Goal: Information Seeking & Learning: Learn about a topic

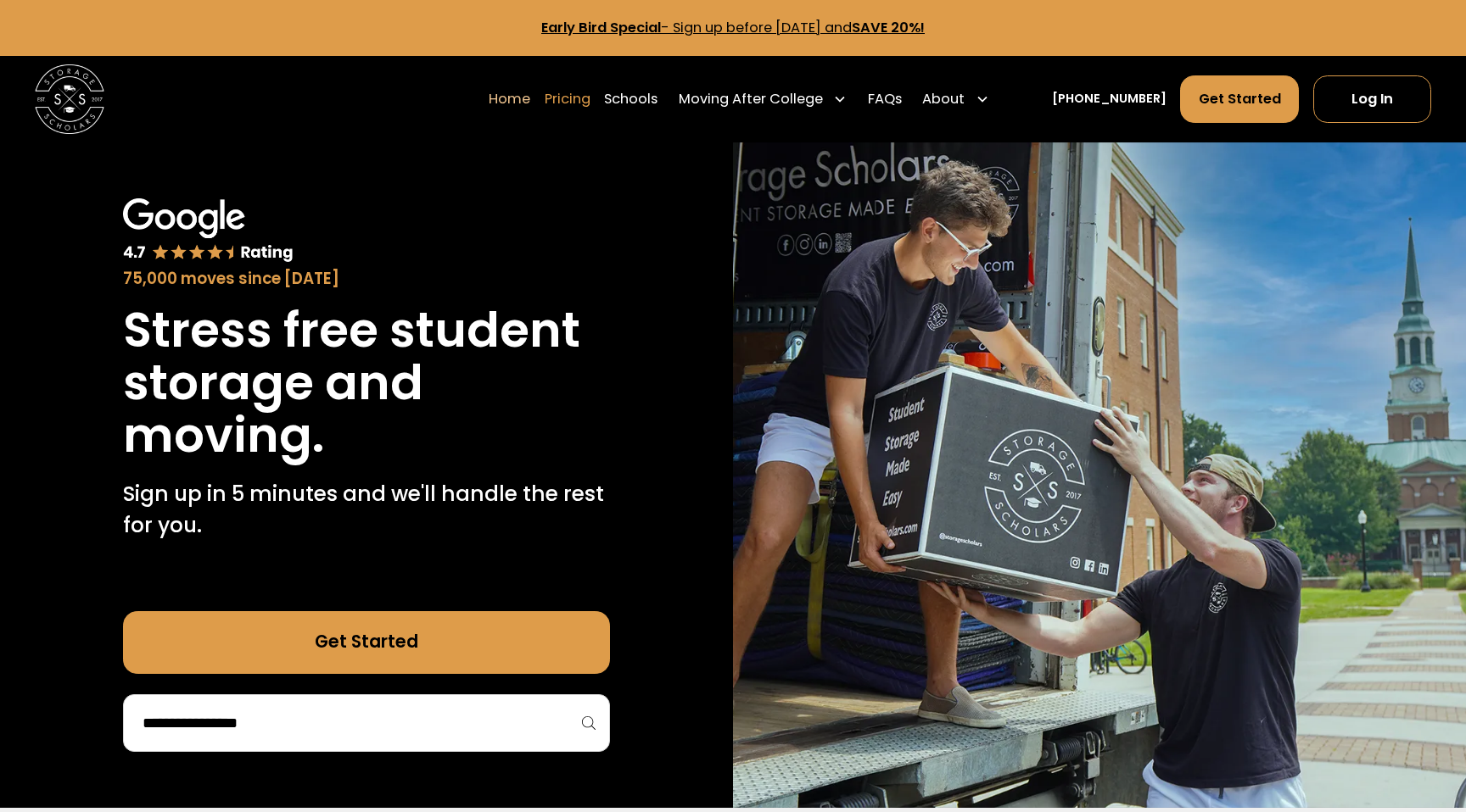
click at [585, 106] on link "Pricing" at bounding box center [568, 99] width 46 height 49
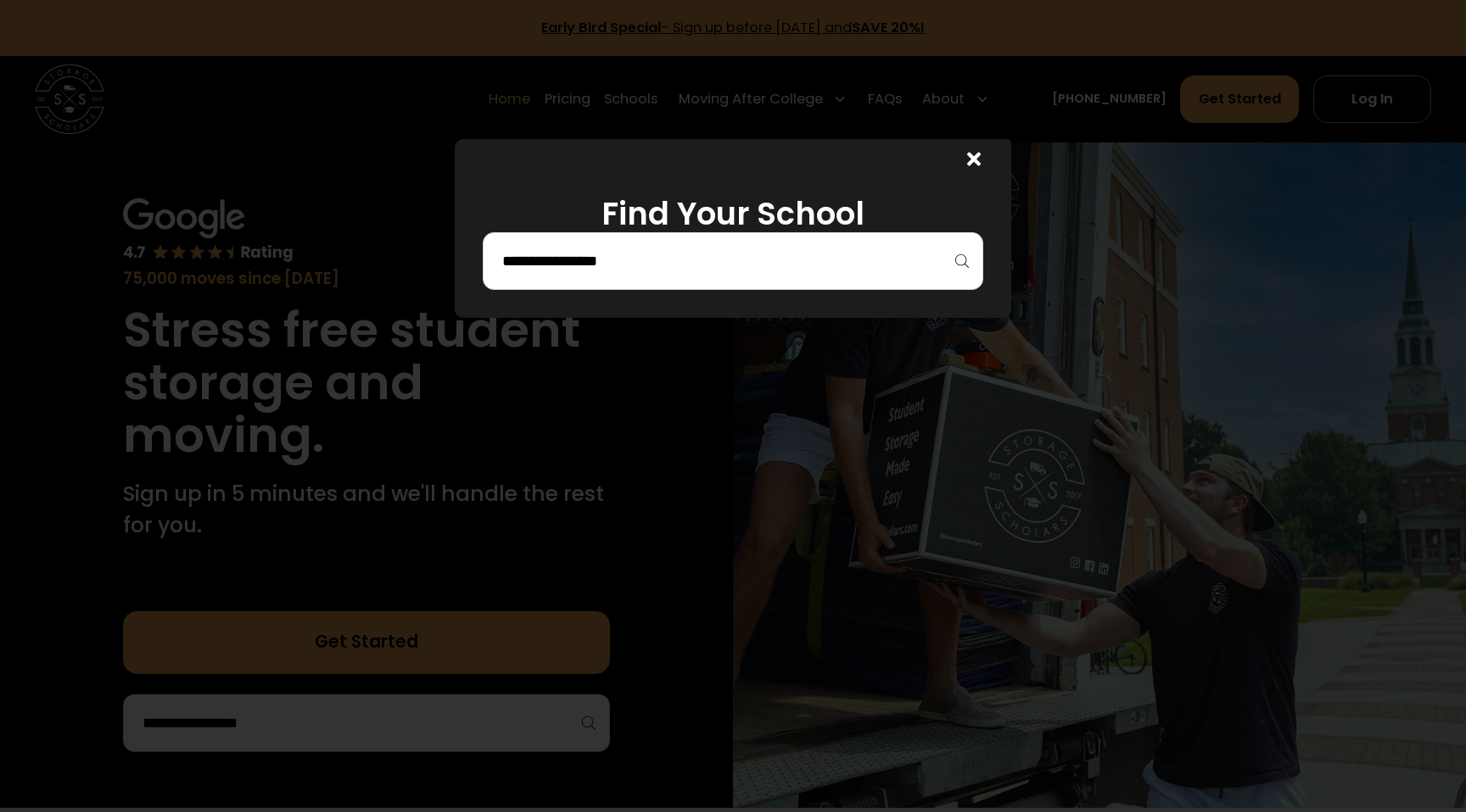
click at [676, 279] on div at bounding box center [732, 262] width 500 height 58
click at [668, 268] on input "search" at bounding box center [732, 261] width 465 height 29
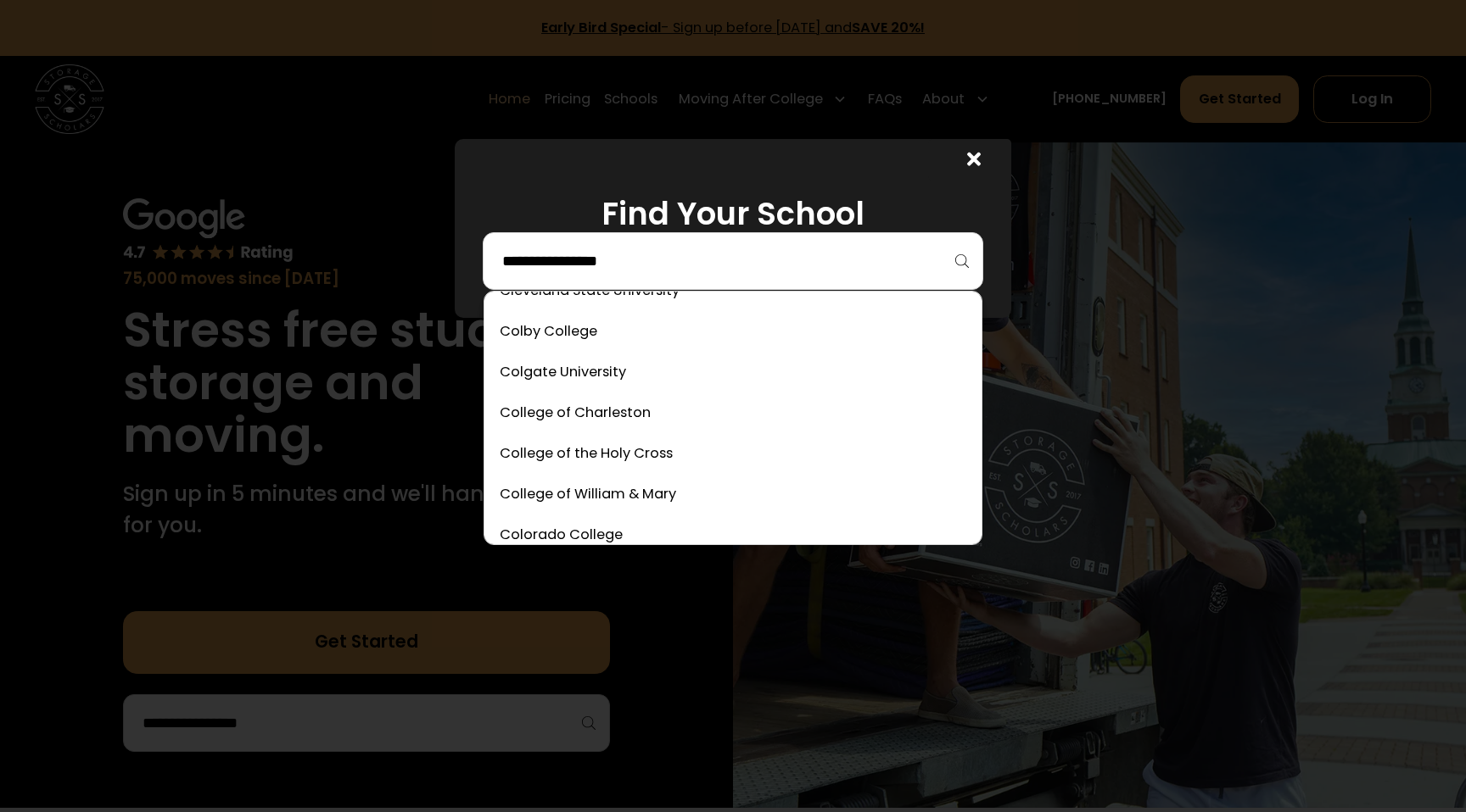
scroll to position [1856, 0]
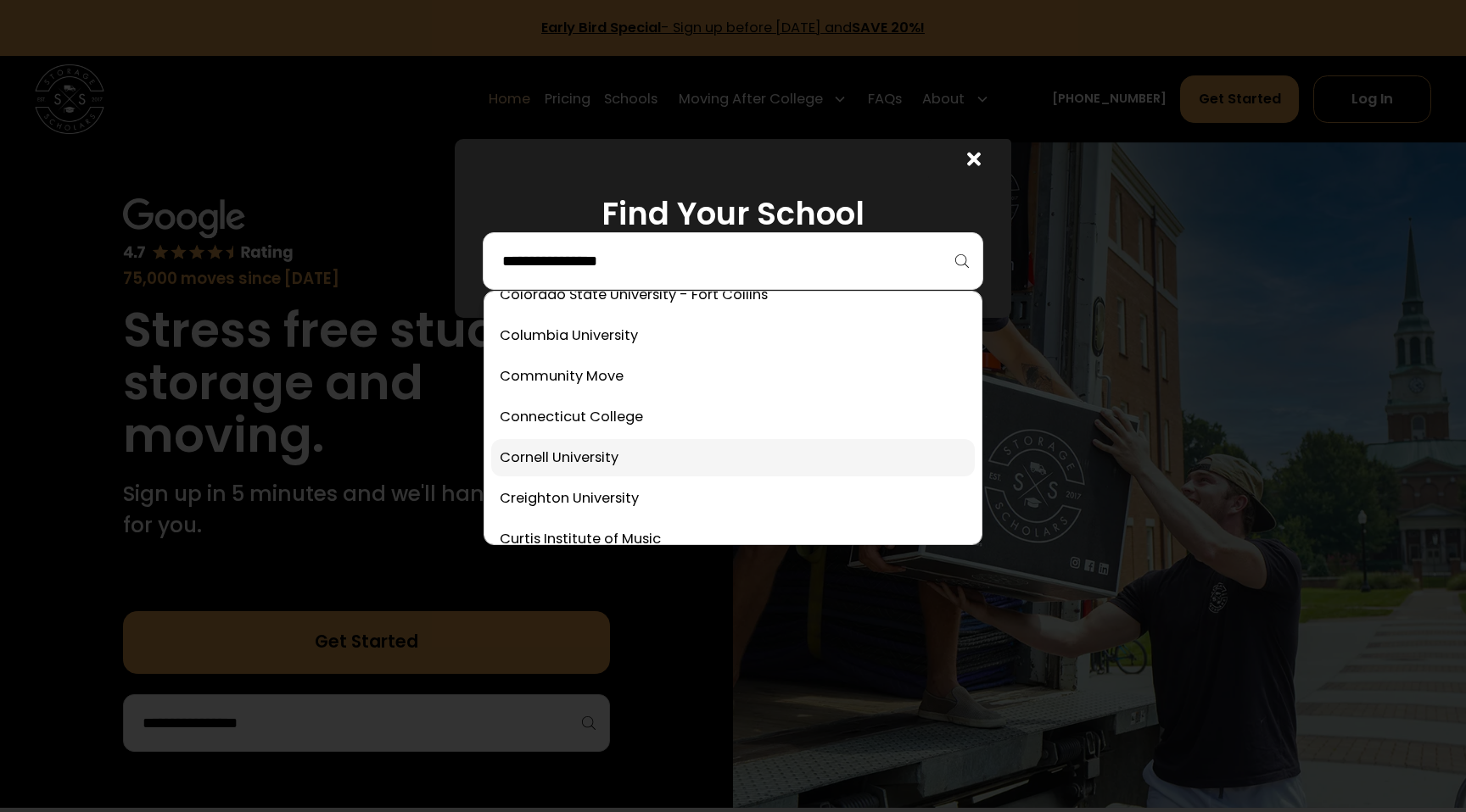
click at [601, 461] on link at bounding box center [732, 458] width 483 height 37
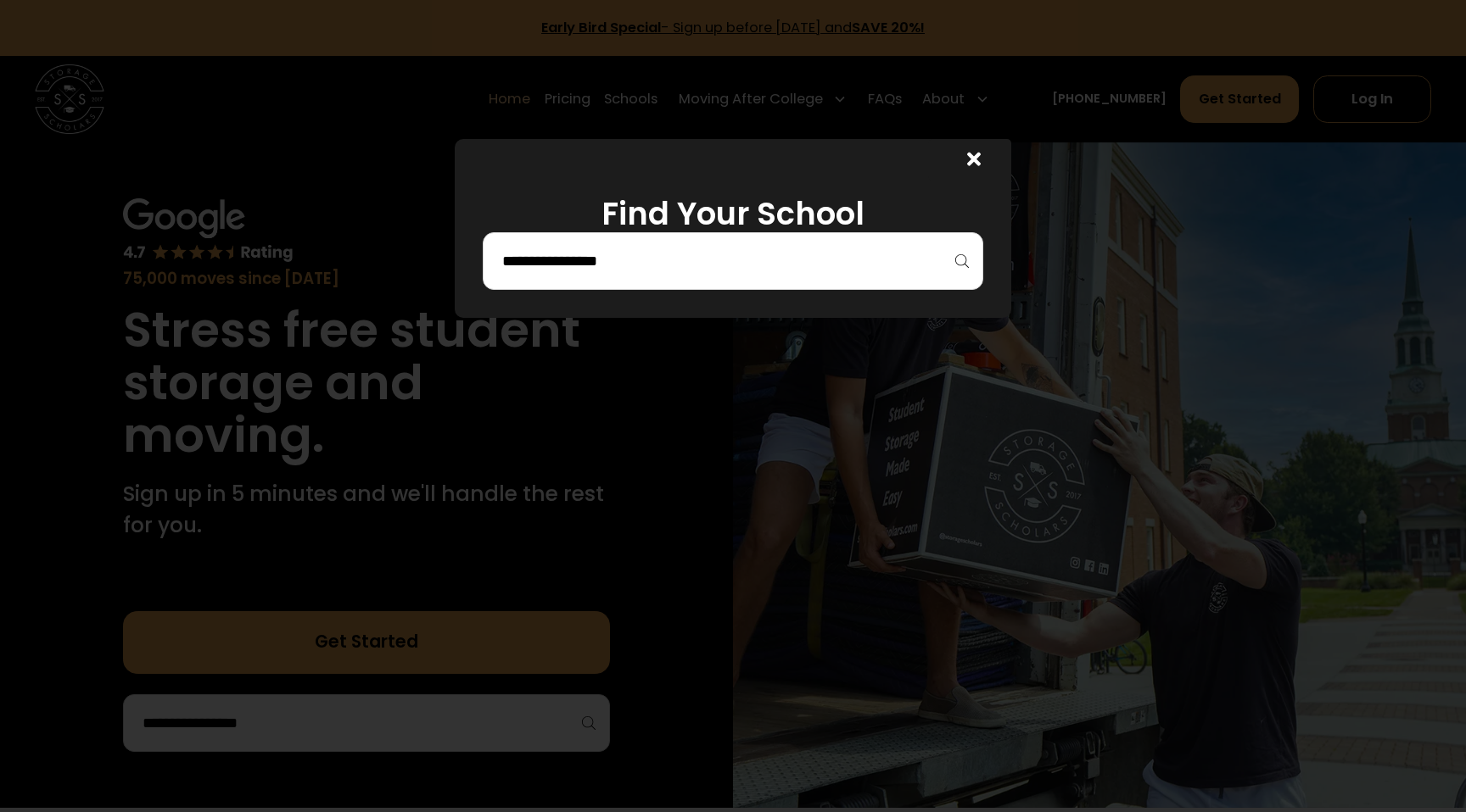
click at [621, 252] on input "search" at bounding box center [732, 261] width 465 height 29
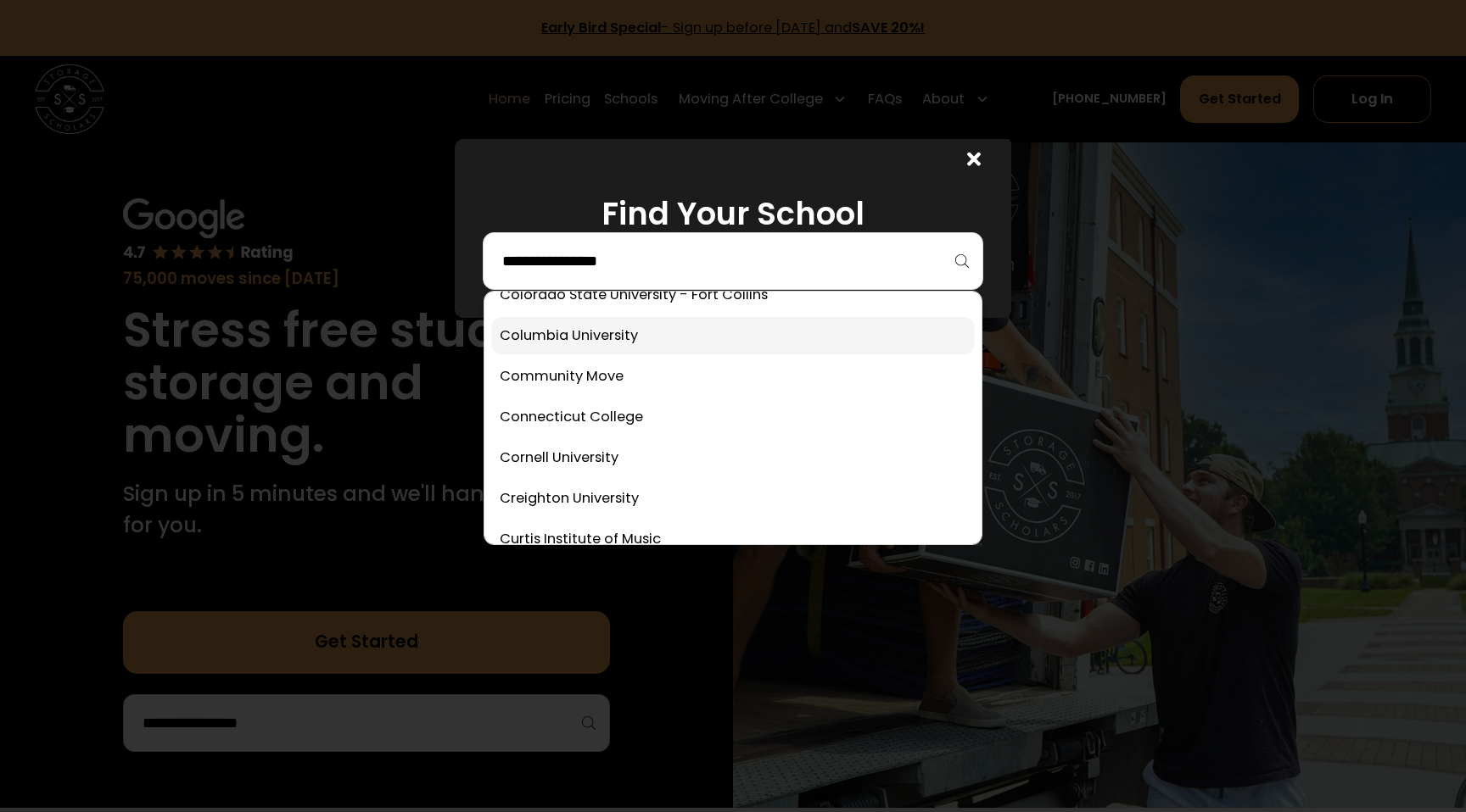
click at [603, 324] on link at bounding box center [732, 335] width 483 height 37
click at [604, 271] on input "search" at bounding box center [732, 261] width 465 height 29
click at [977, 157] on icon at bounding box center [974, 159] width 14 height 14
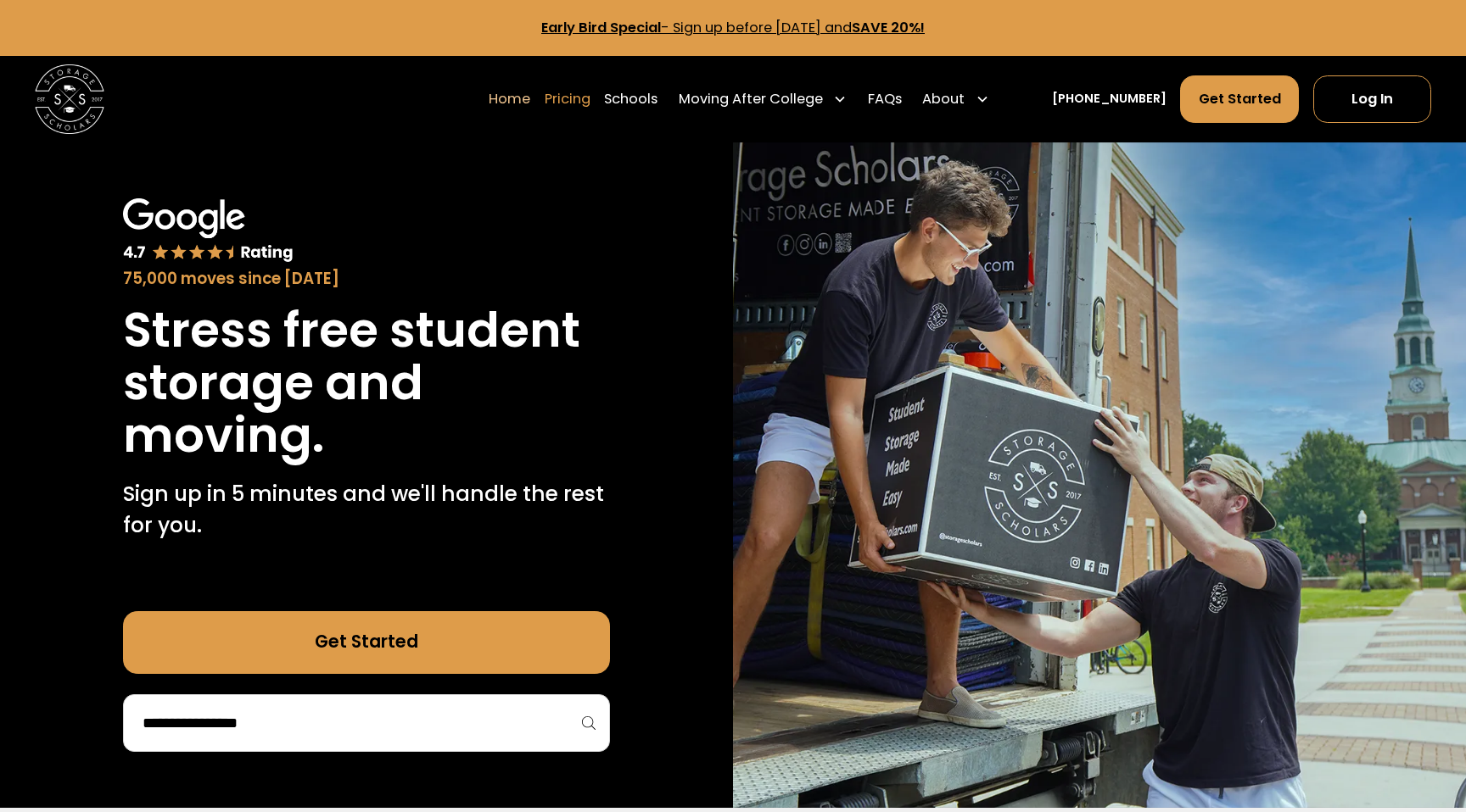
click at [591, 102] on link "Pricing" at bounding box center [568, 99] width 46 height 49
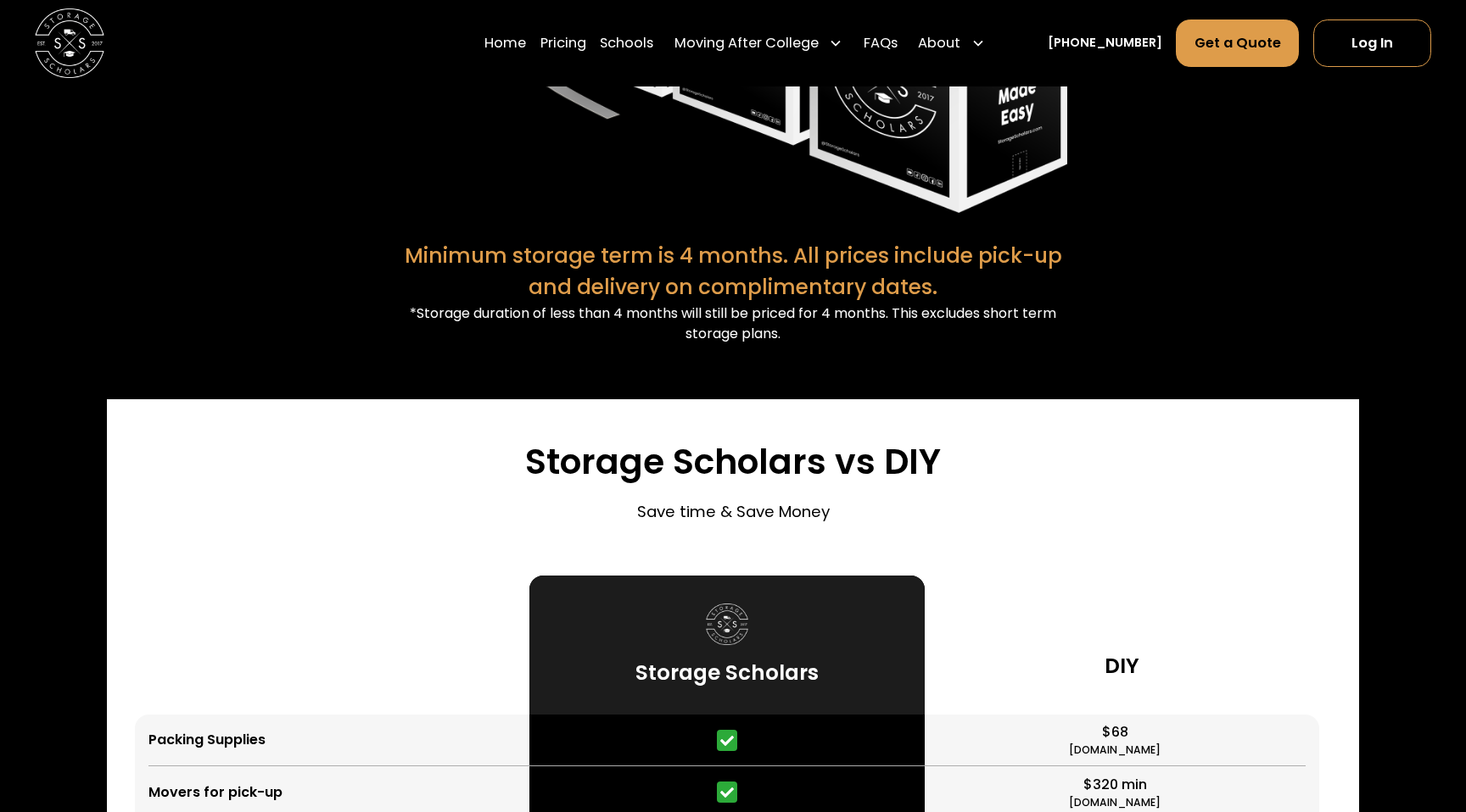
scroll to position [3789, 0]
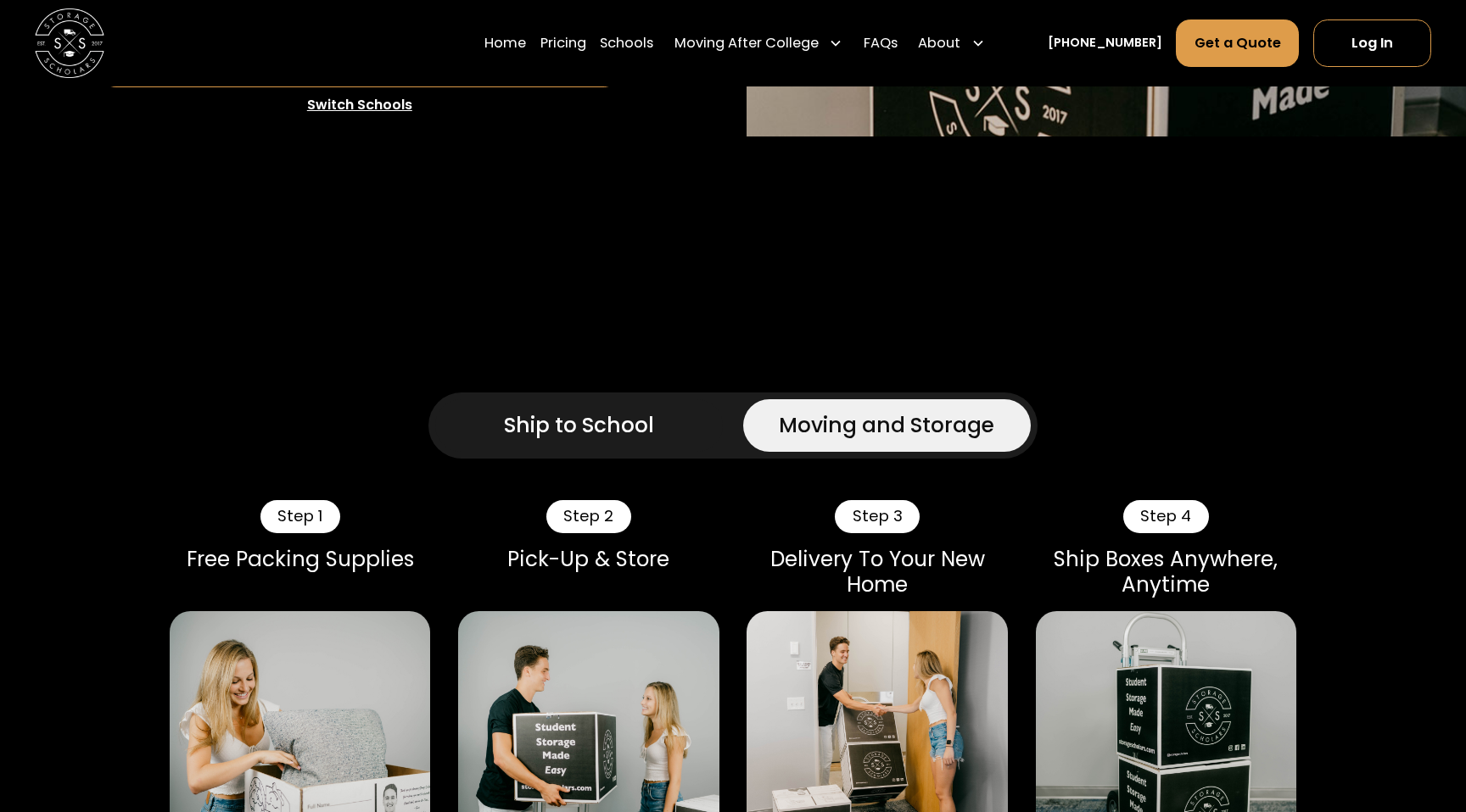
scroll to position [678, 0]
